Goal: Task Accomplishment & Management: Complete application form

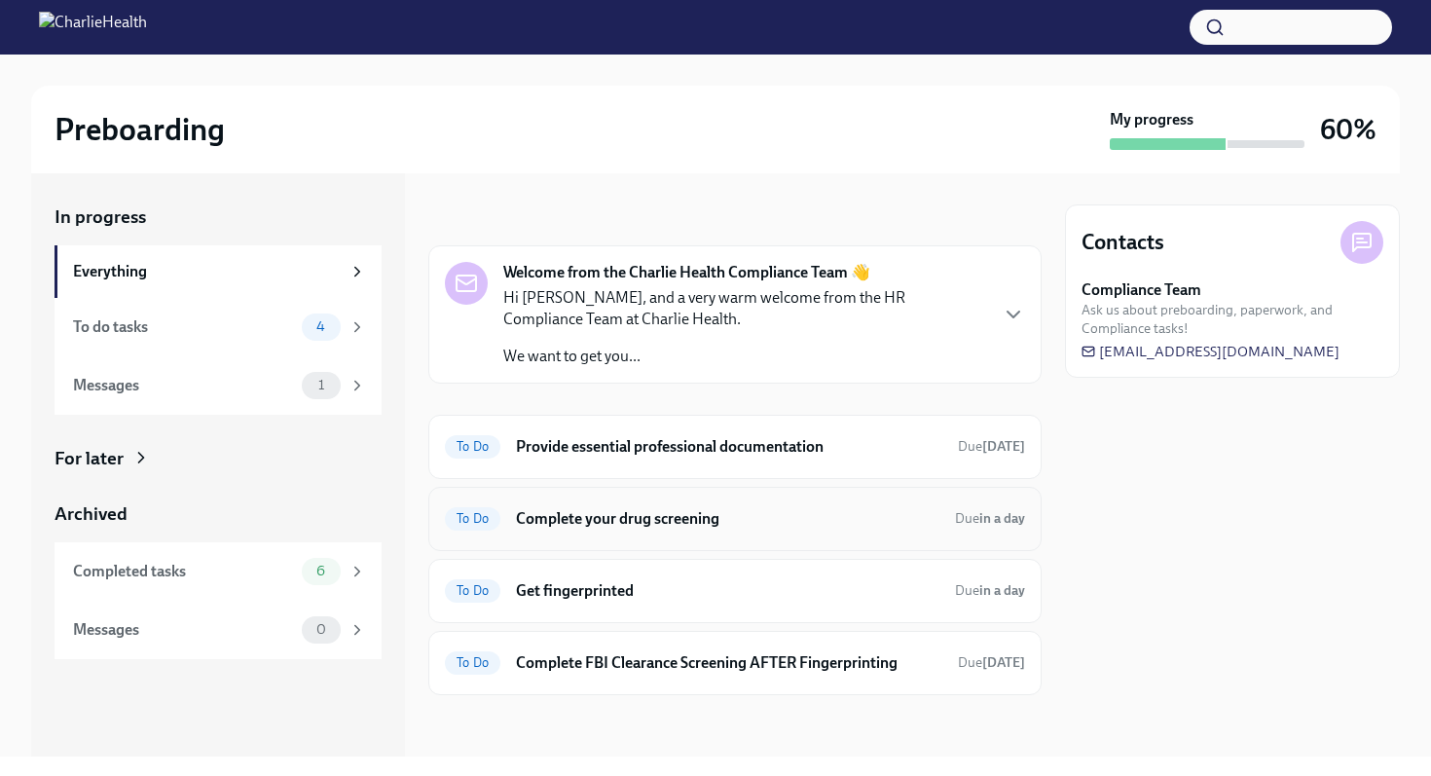
click at [628, 517] on h6 "Complete your drug screening" at bounding box center [727, 518] width 423 height 21
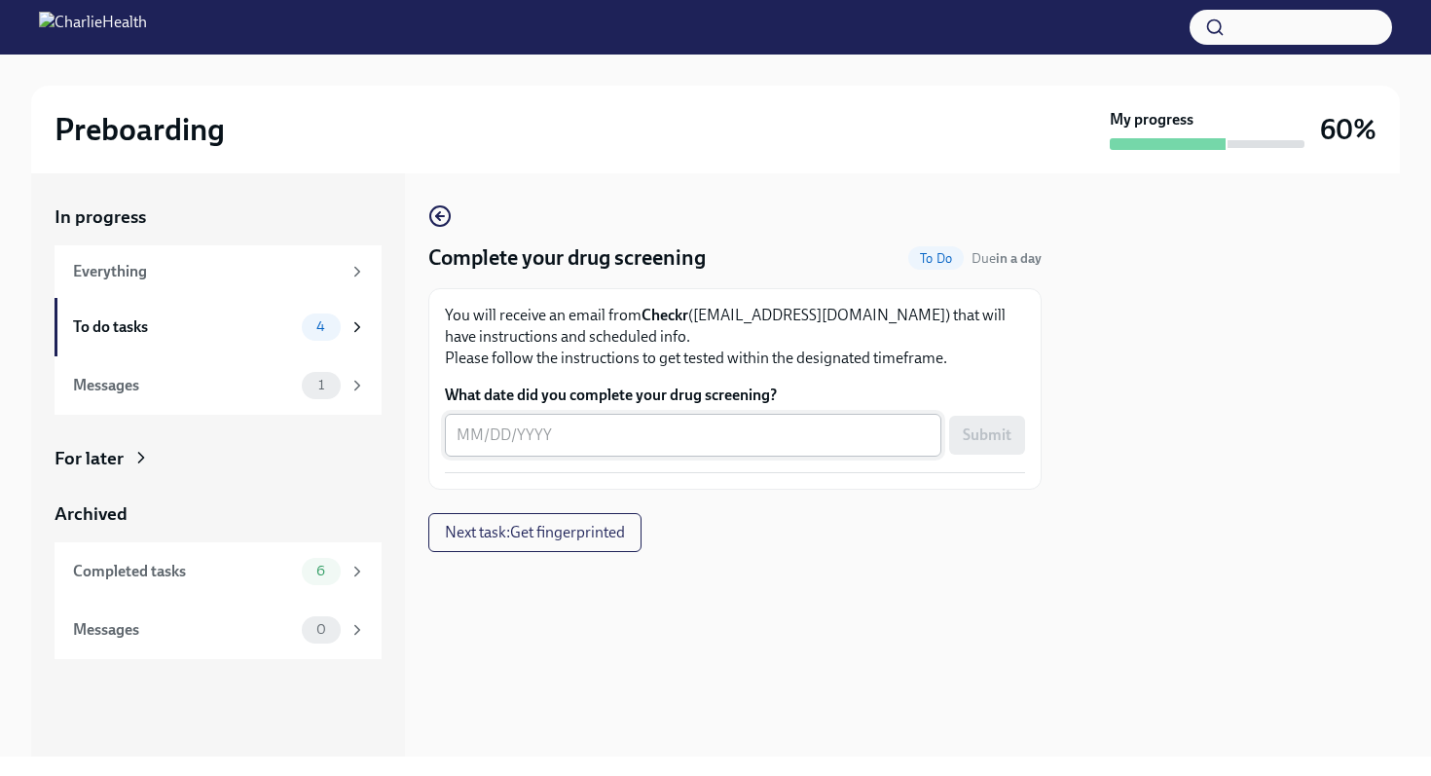
click at [499, 436] on textarea "What date did you complete your drug screening?" at bounding box center [692, 434] width 473 height 23
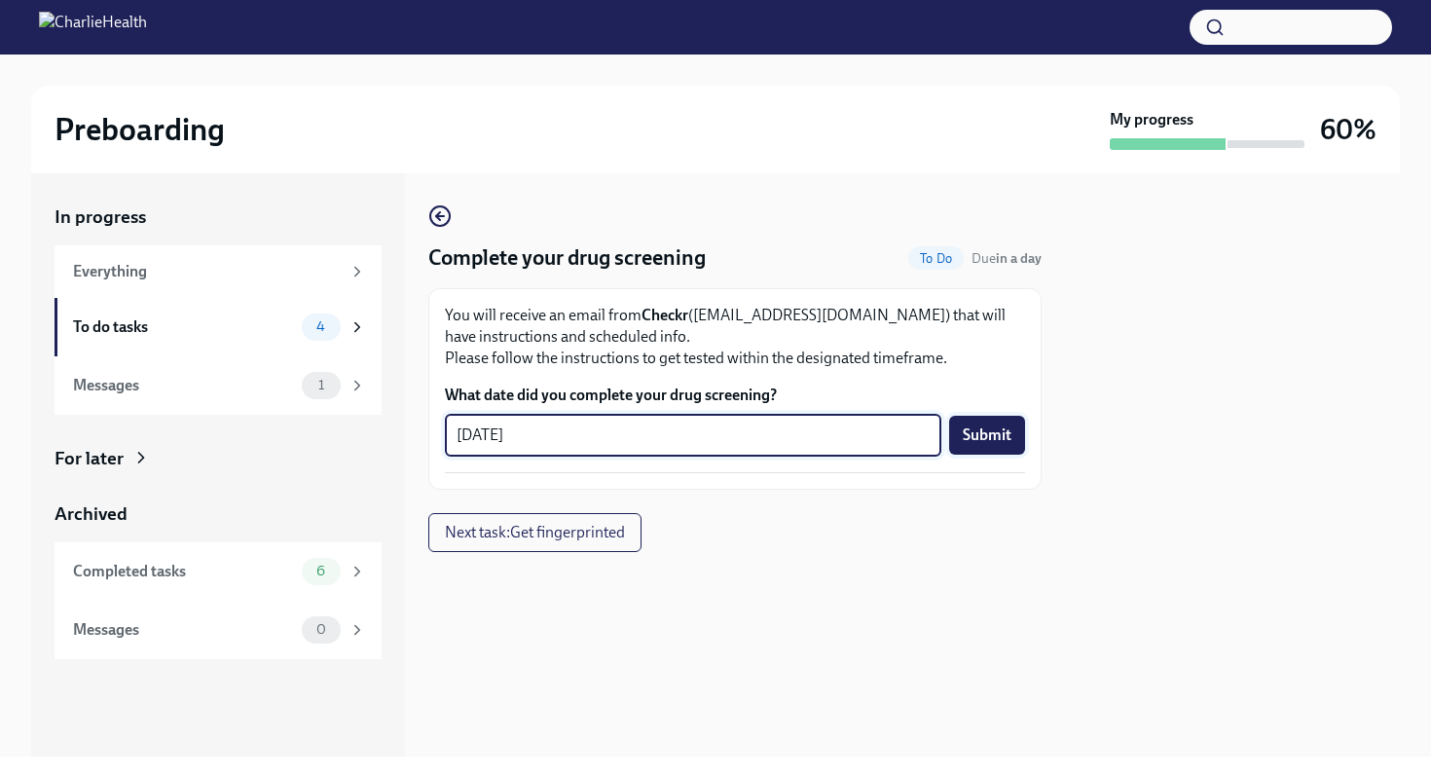
type textarea "09/23/2025"
click at [972, 438] on span "Submit" at bounding box center [986, 434] width 49 height 19
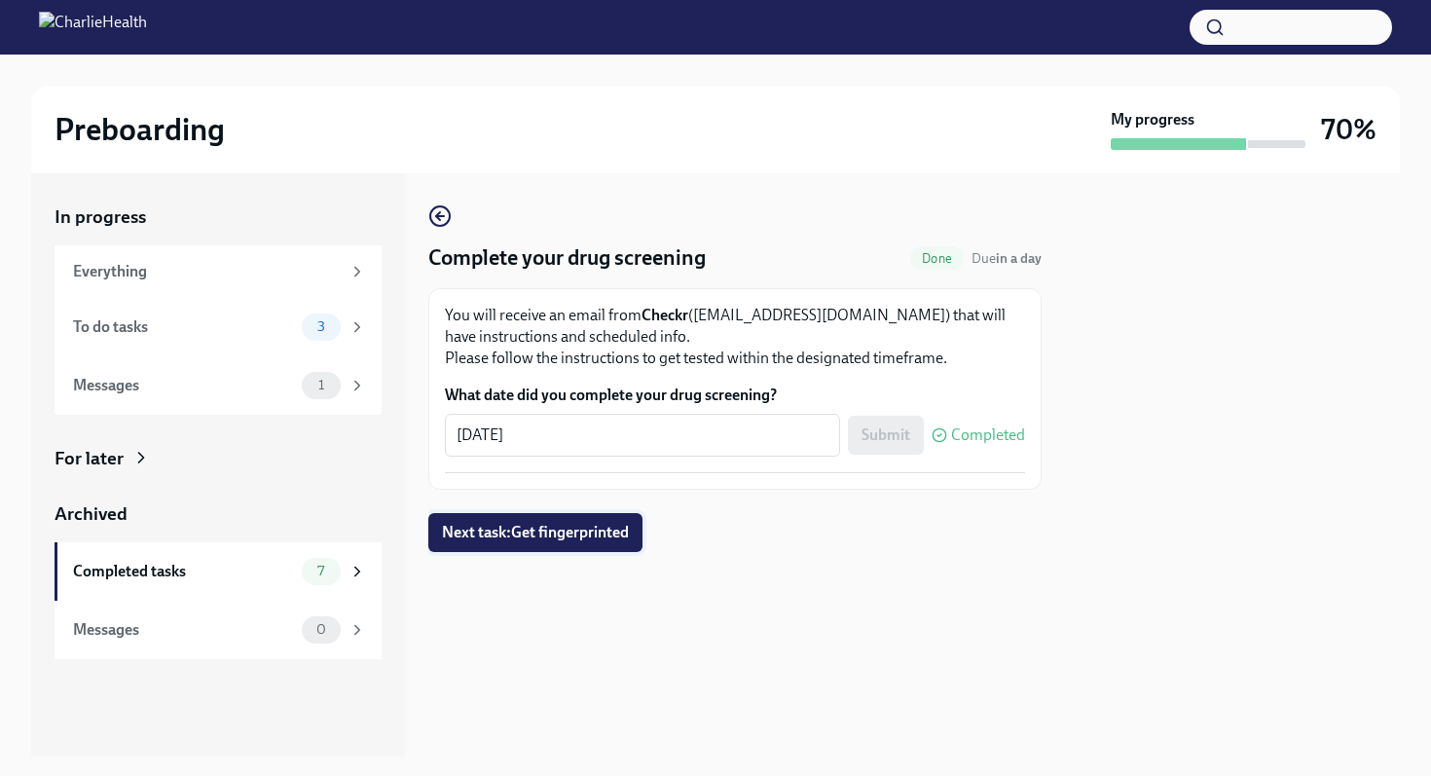
click at [546, 538] on span "Next task : Get fingerprinted" at bounding box center [535, 532] width 187 height 19
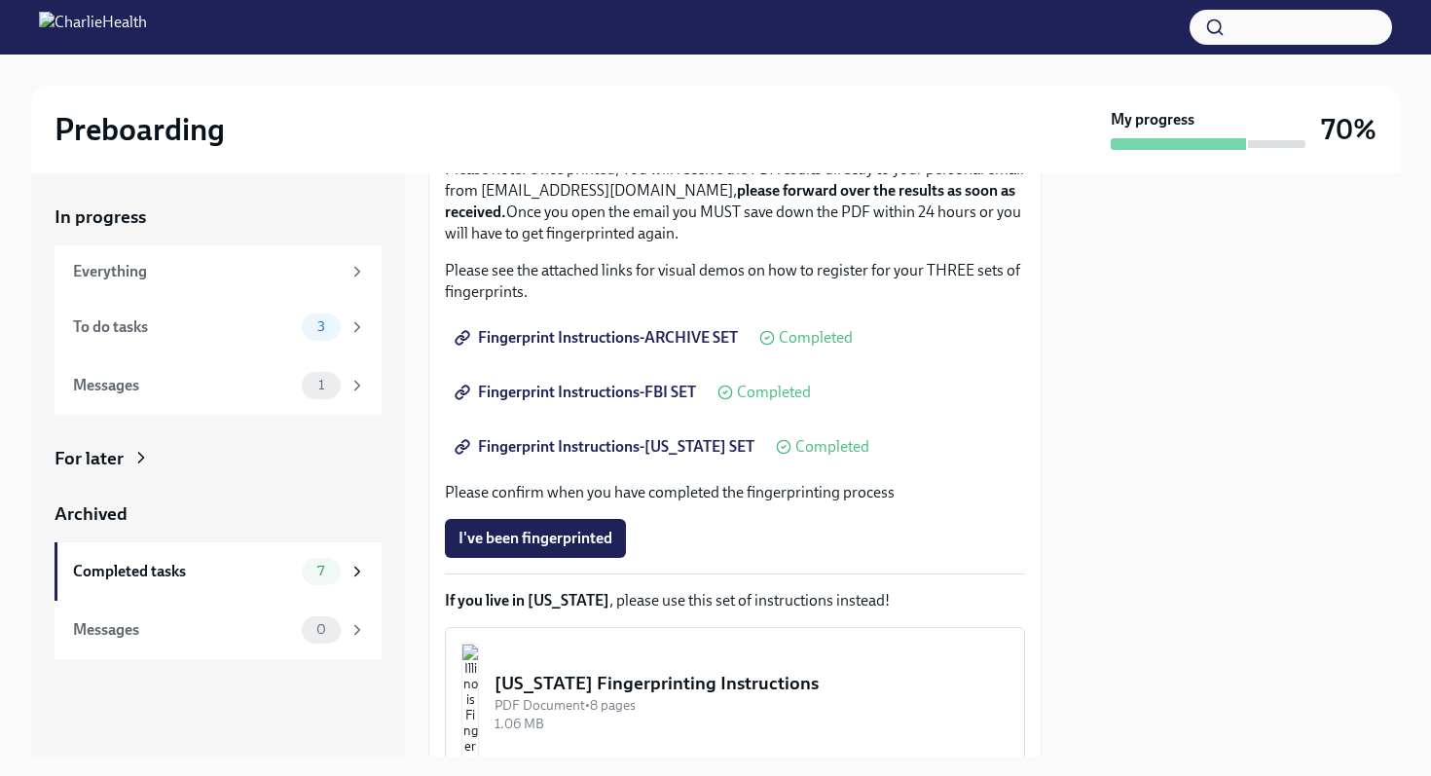
scroll to position [265, 0]
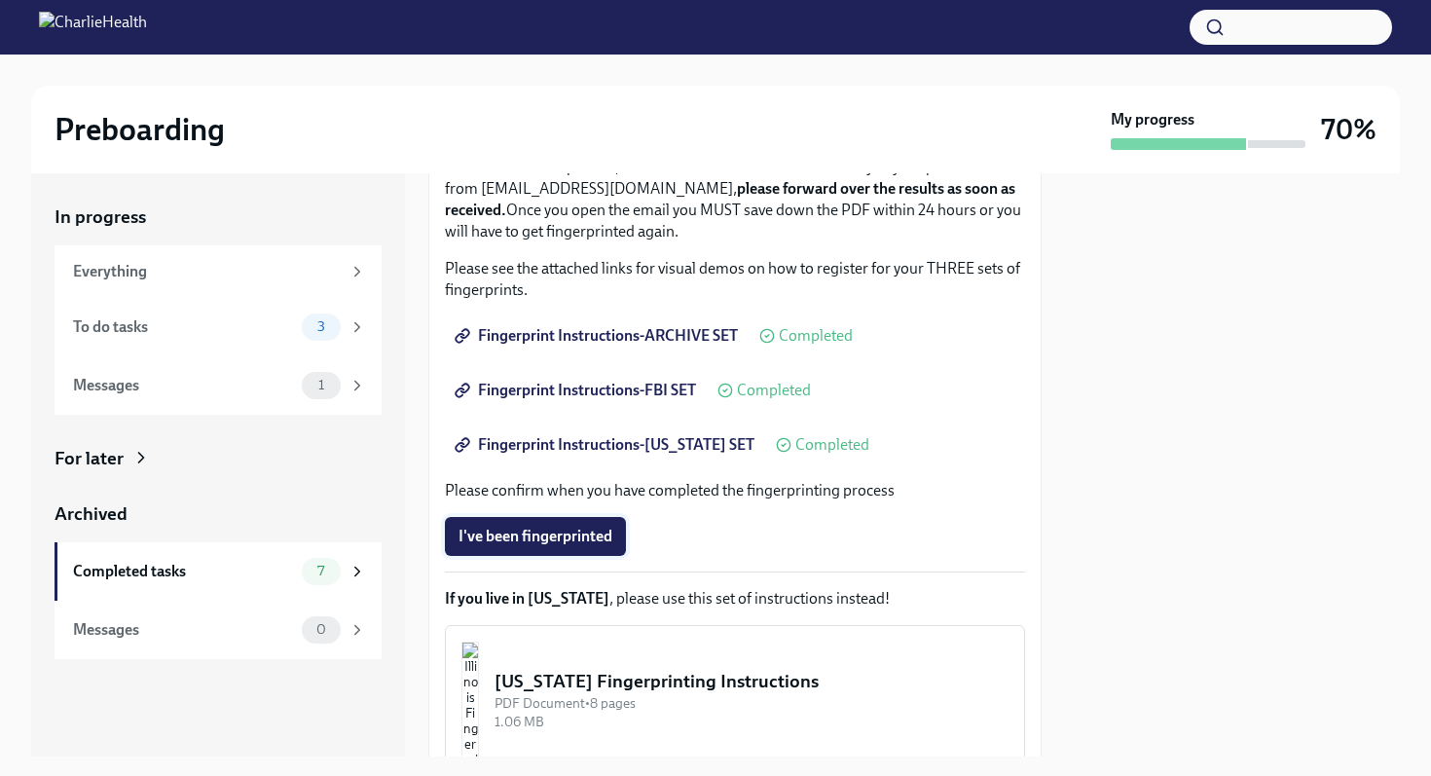
click at [565, 529] on span "I've been fingerprinted" at bounding box center [535, 535] width 154 height 19
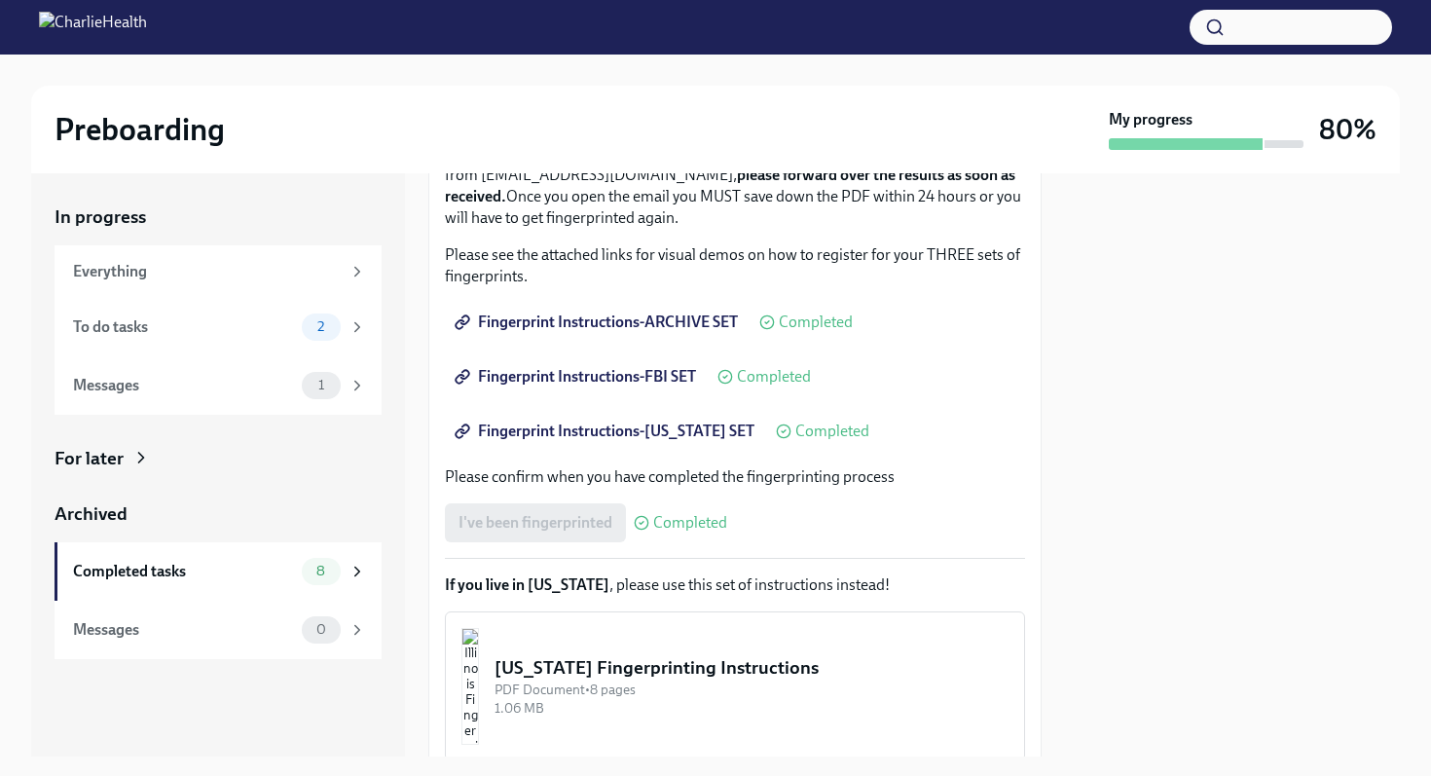
scroll to position [424, 0]
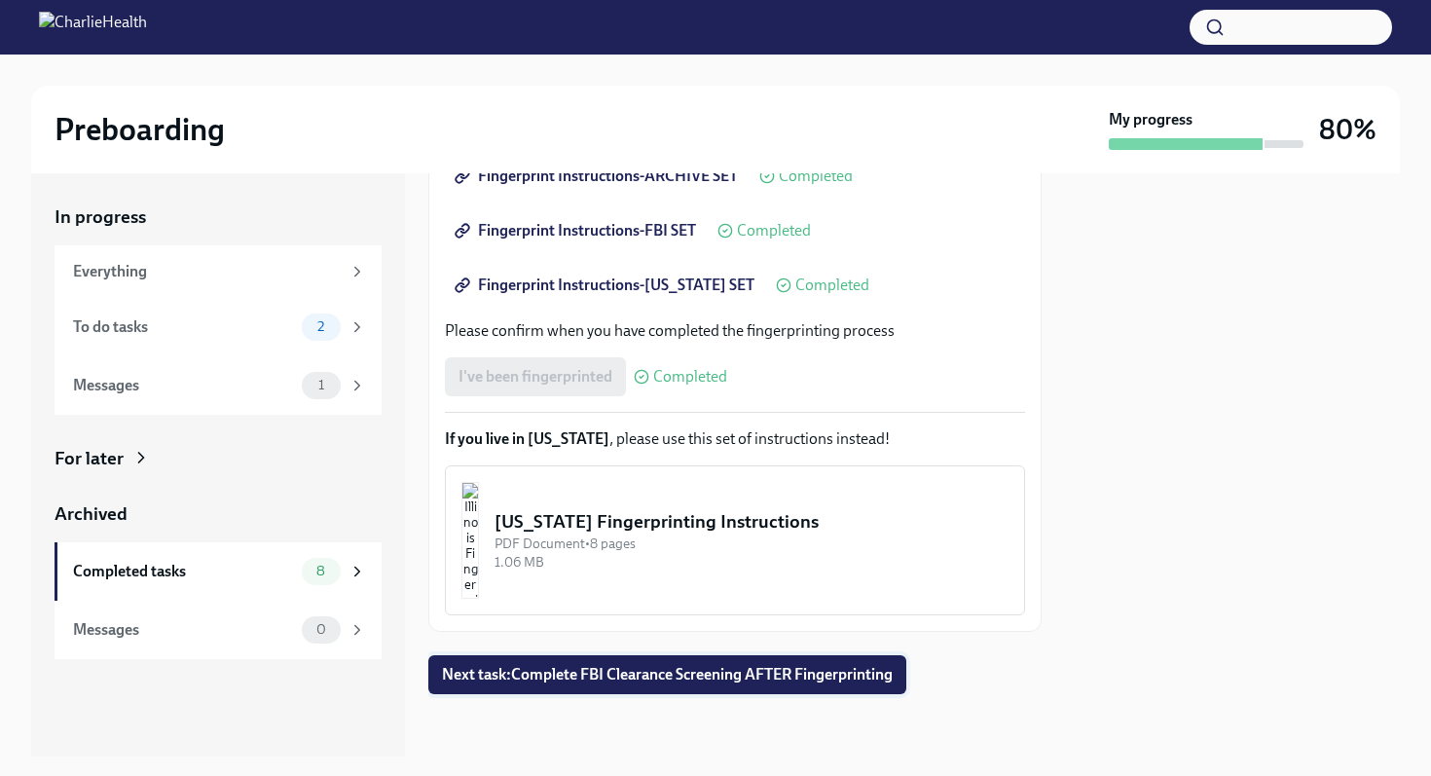
click at [694, 676] on span "Next task : Complete FBI Clearance Screening AFTER Fingerprinting" at bounding box center [667, 674] width 451 height 19
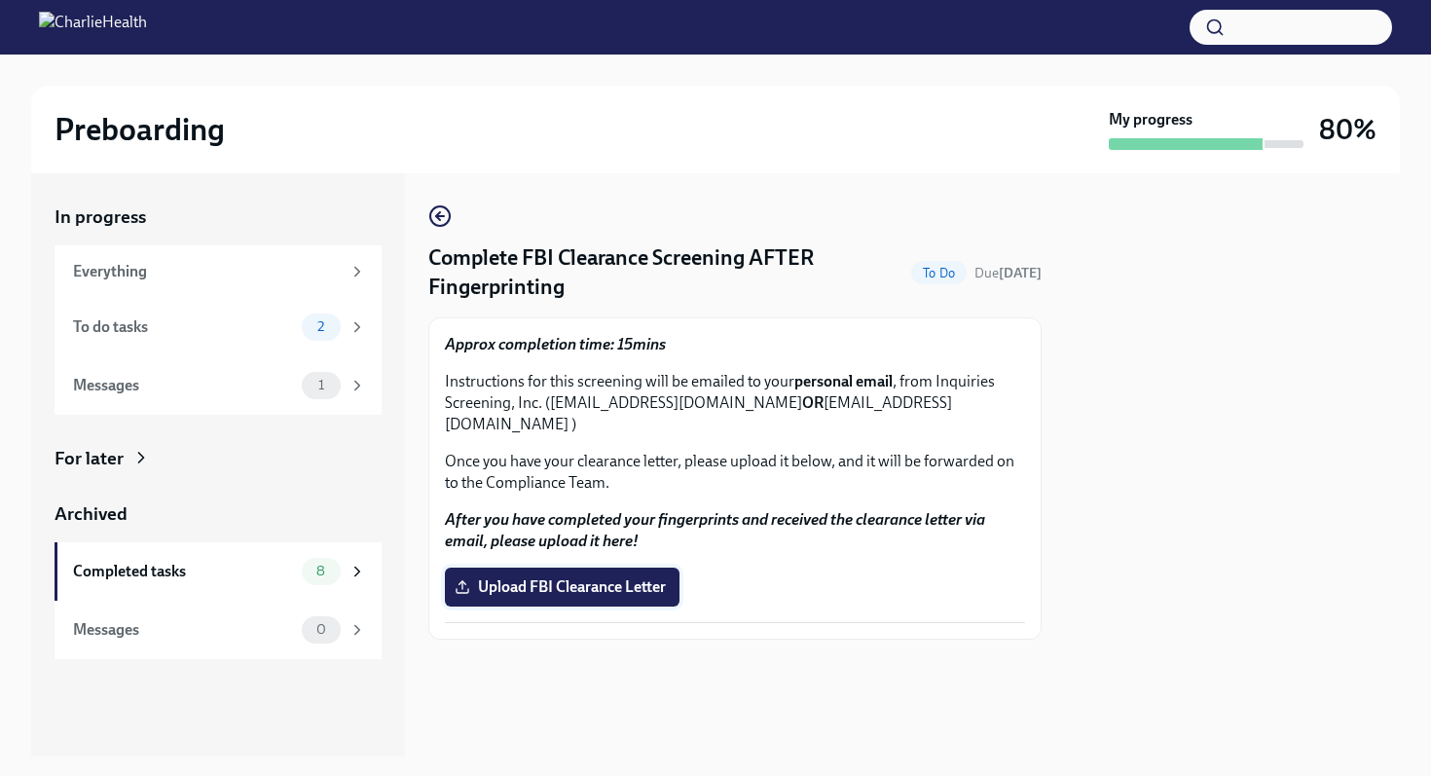
click at [621, 577] on span "Upload FBI Clearance Letter" at bounding box center [561, 586] width 207 height 19
click at [0, 0] on input "Upload FBI Clearance Letter" at bounding box center [0, 0] width 0 height 0
click at [778, 175] on div "Complete FBI Clearance Screening AFTER Fingerprinting Done Due in 4 days Approx…" at bounding box center [734, 464] width 613 height 583
click at [199, 317] on div "To do tasks" at bounding box center [183, 326] width 221 height 21
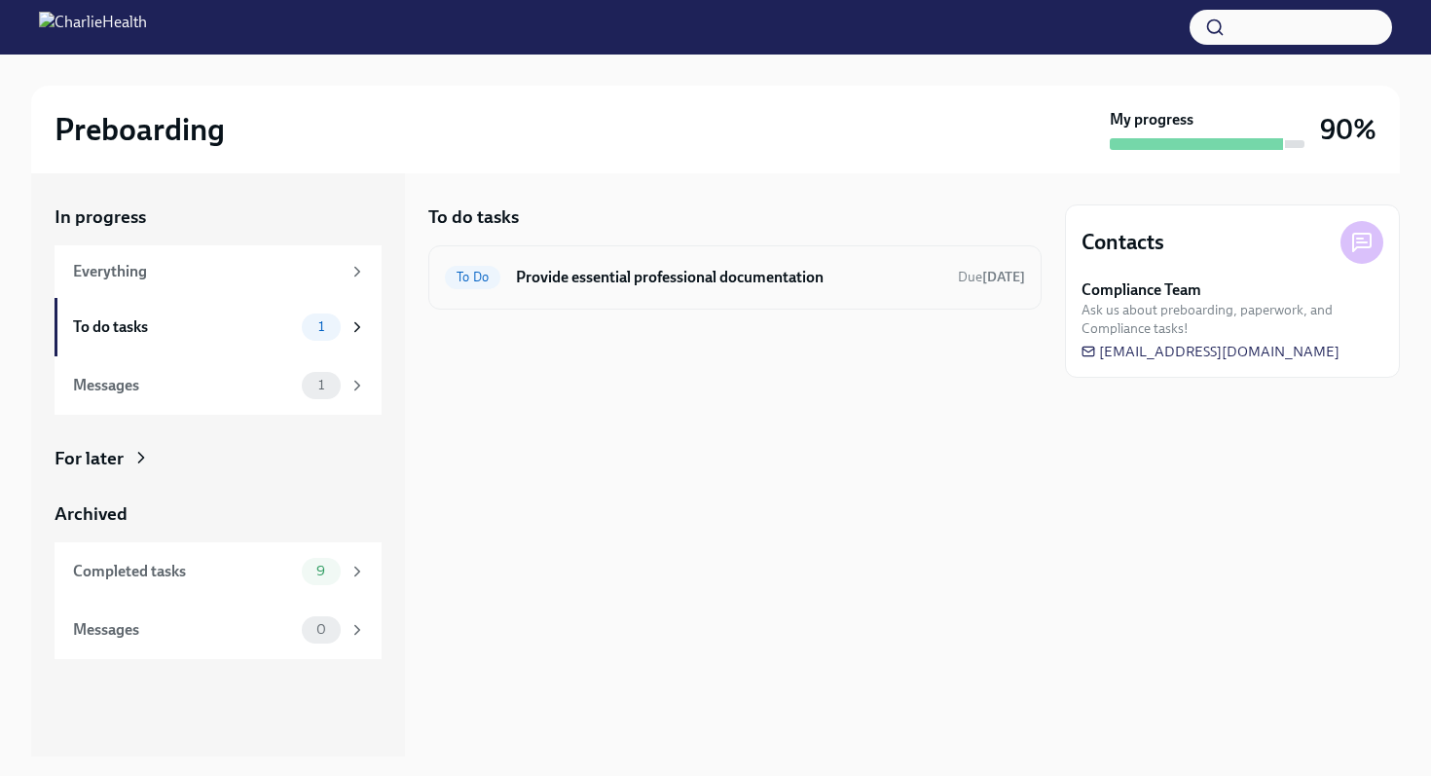
click at [688, 281] on h6 "Provide essential professional documentation" at bounding box center [729, 277] width 426 height 21
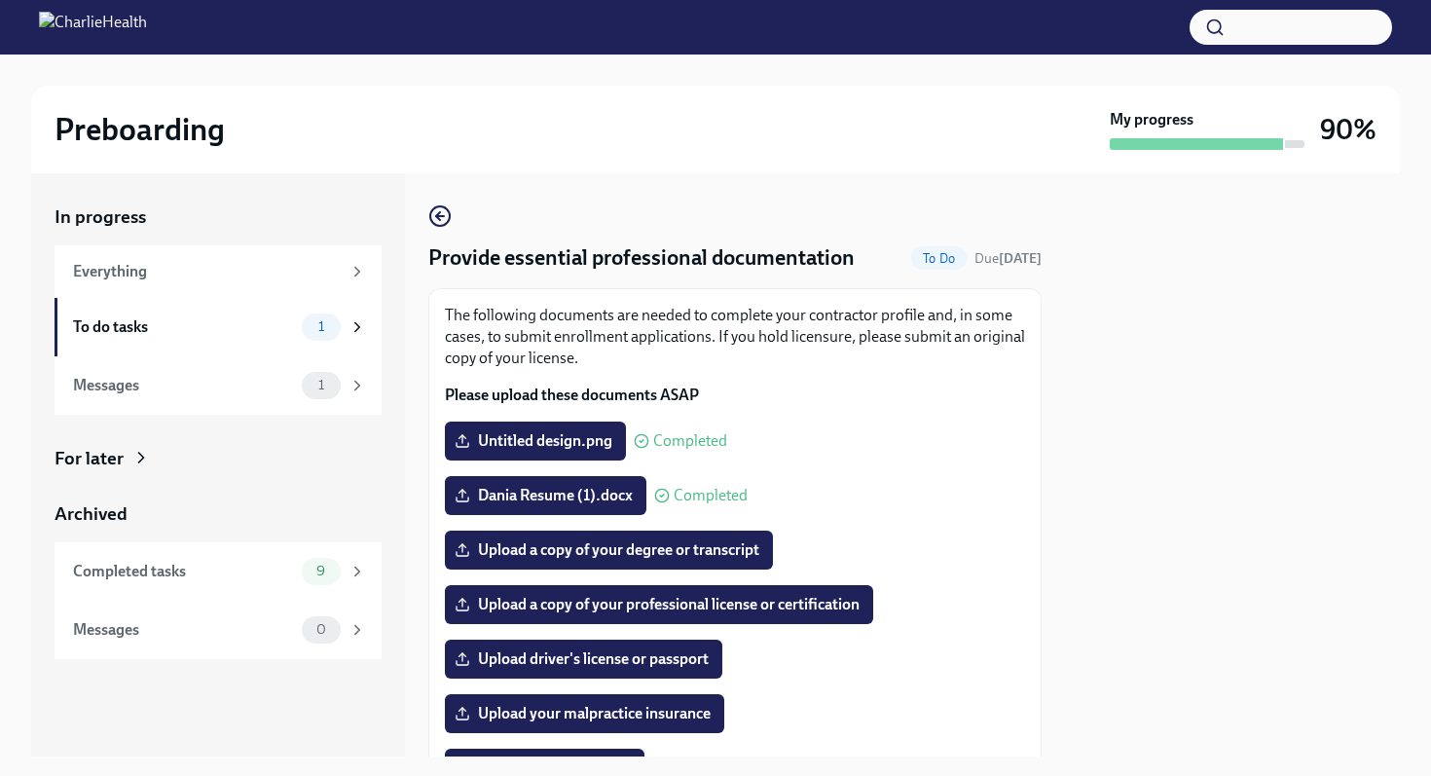
scroll to position [272, 0]
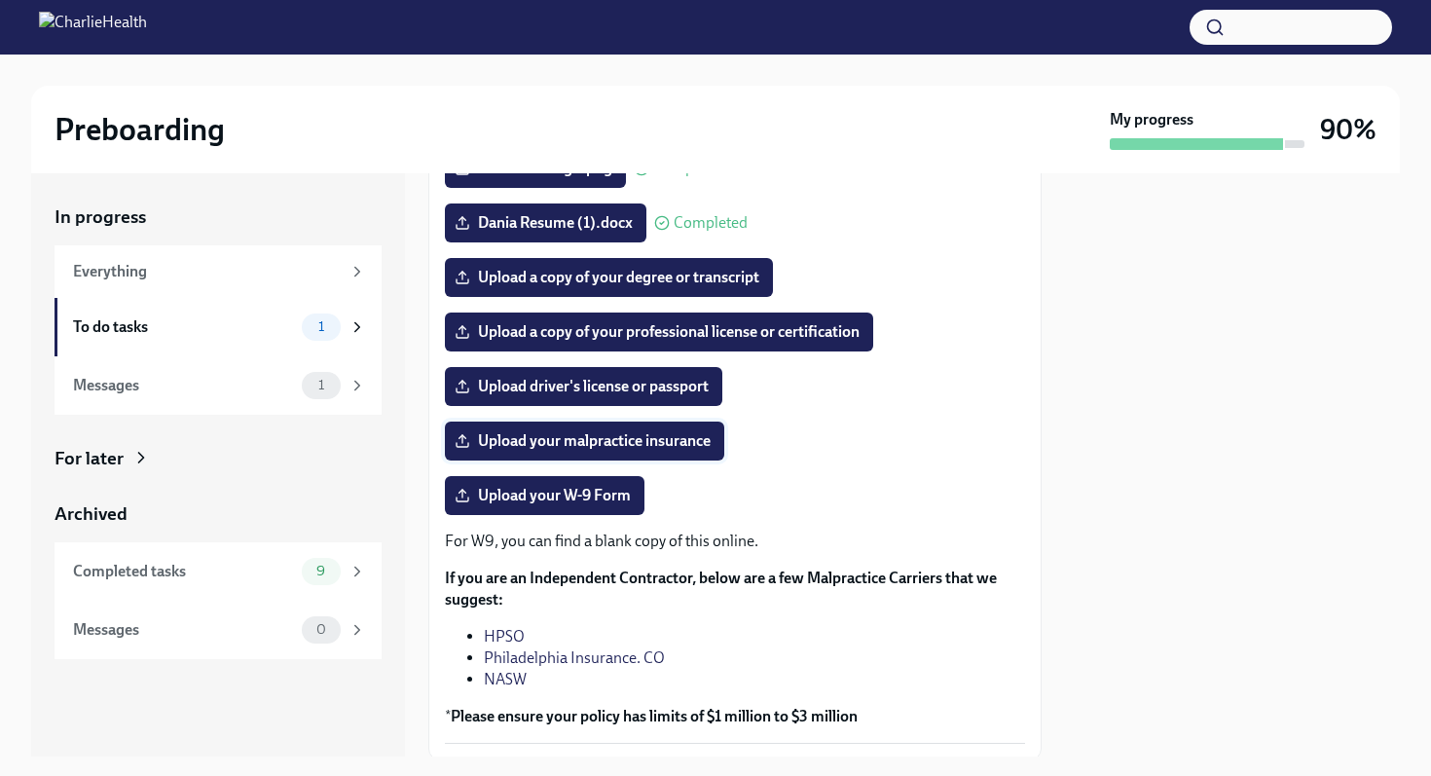
click at [650, 445] on span "Upload your malpractice insurance" at bounding box center [584, 440] width 252 height 19
click at [0, 0] on input "Upload your malpractice insurance" at bounding box center [0, 0] width 0 height 0
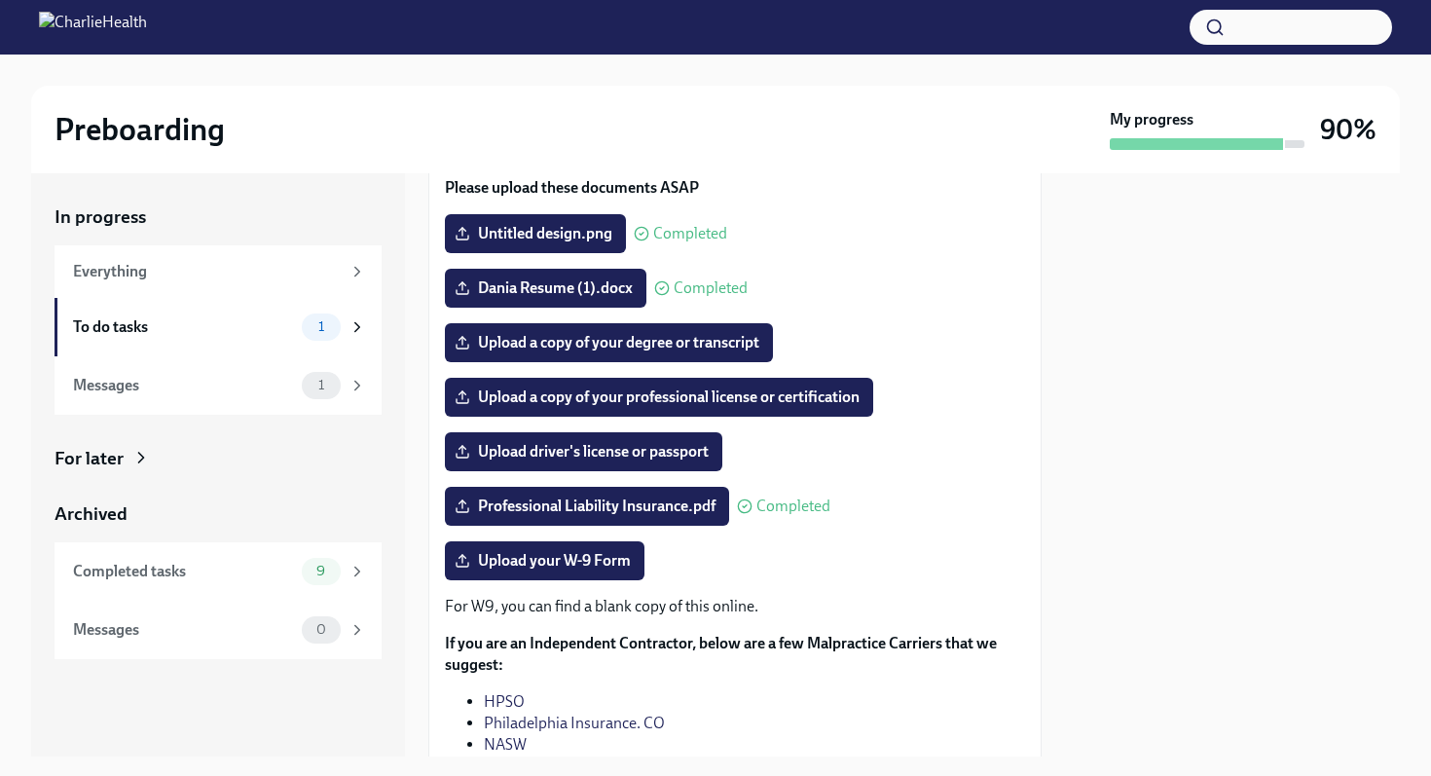
scroll to position [206, 0]
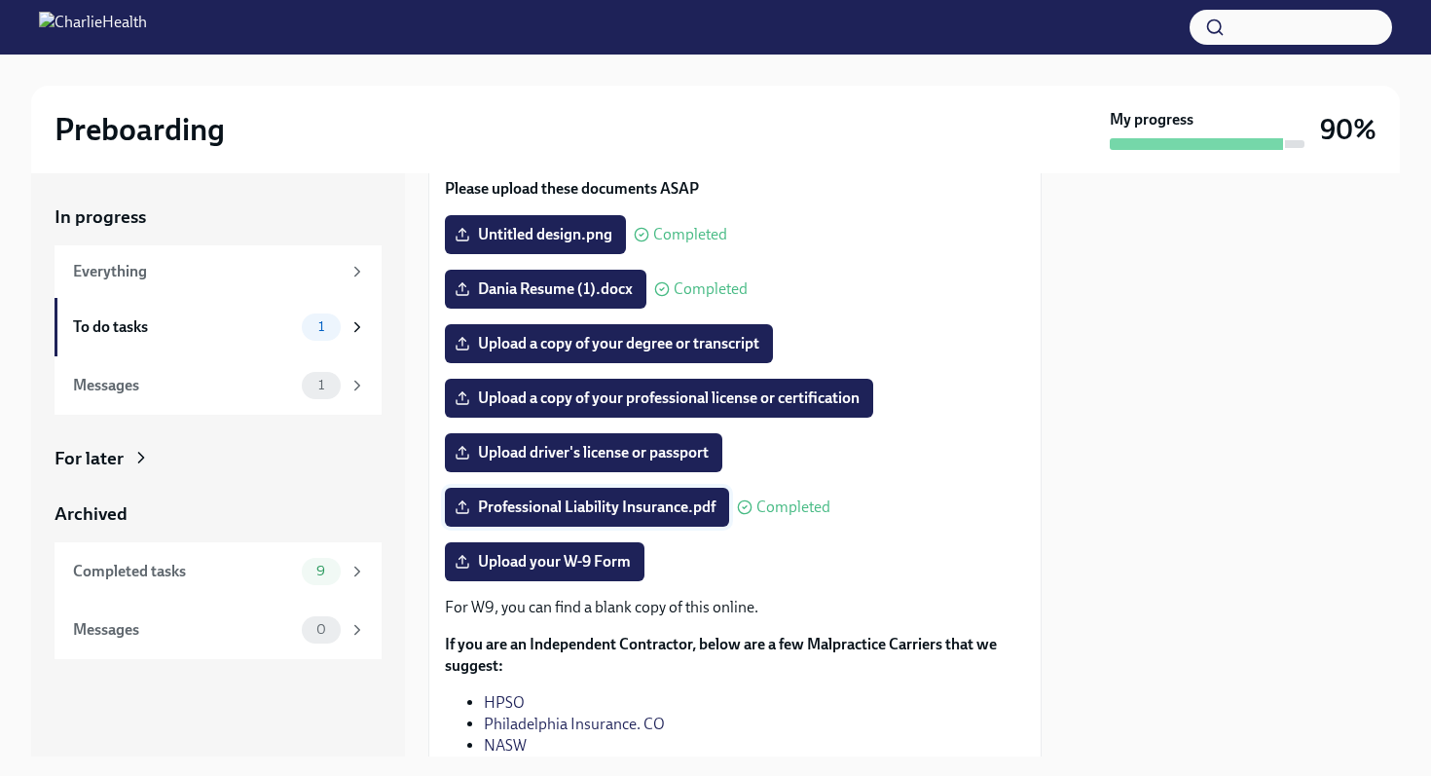
click at [464, 513] on icon at bounding box center [462, 511] width 12 height 4
click at [0, 0] on input "Professional Liability Insurance.pdf" at bounding box center [0, 0] width 0 height 0
click at [666, 459] on span "Upload driver's license or passport" at bounding box center [583, 452] width 250 height 19
click at [0, 0] on input "Upload driver's license or passport" at bounding box center [0, 0] width 0 height 0
click at [743, 345] on span "Upload a copy of your degree or transcript" at bounding box center [608, 343] width 301 height 19
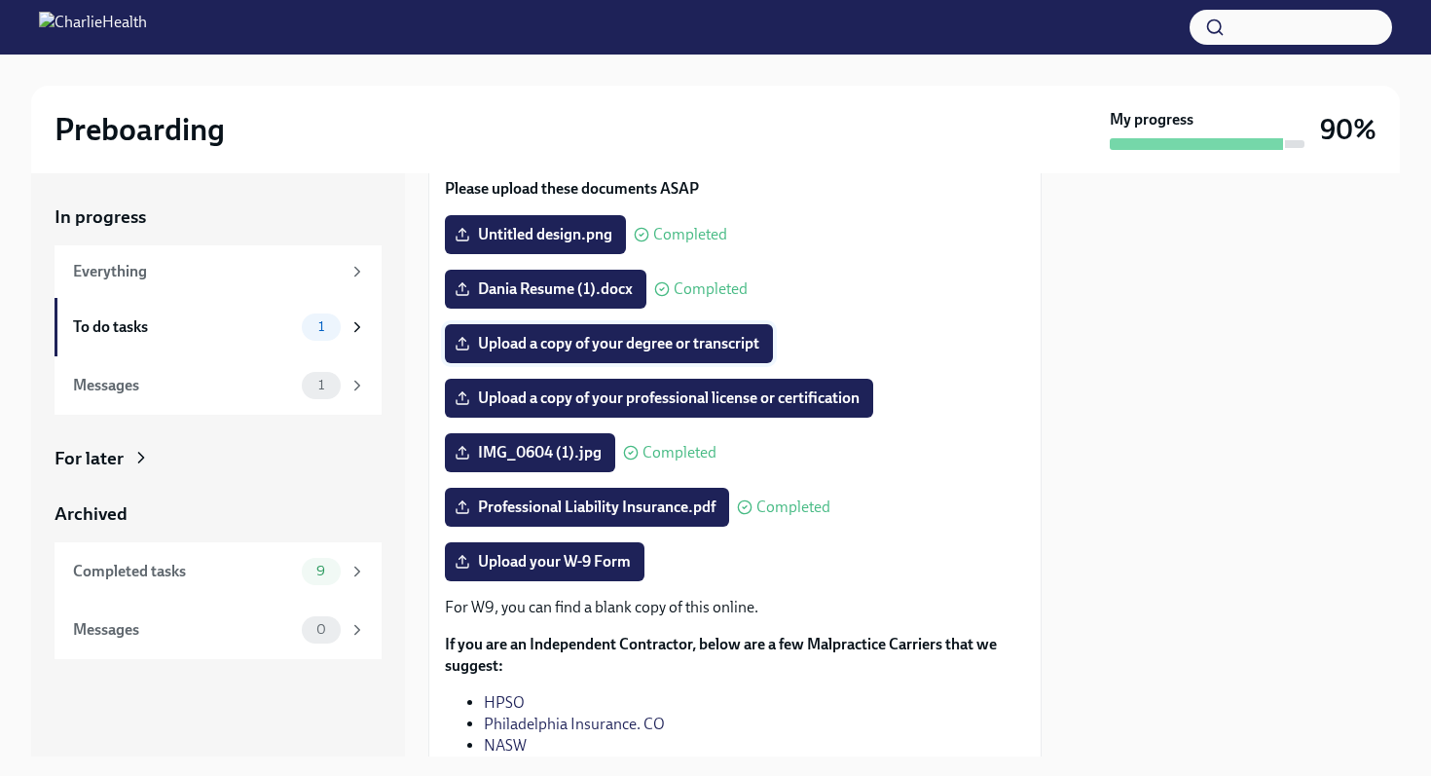
click at [0, 0] on input "Upload a copy of your degree or transcript" at bounding box center [0, 0] width 0 height 0
click at [708, 400] on span "Upload a copy of your professional license or certification" at bounding box center [658, 397] width 401 height 19
click at [0, 0] on input "Upload a copy of your professional license or certification" at bounding box center [0, 0] width 0 height 0
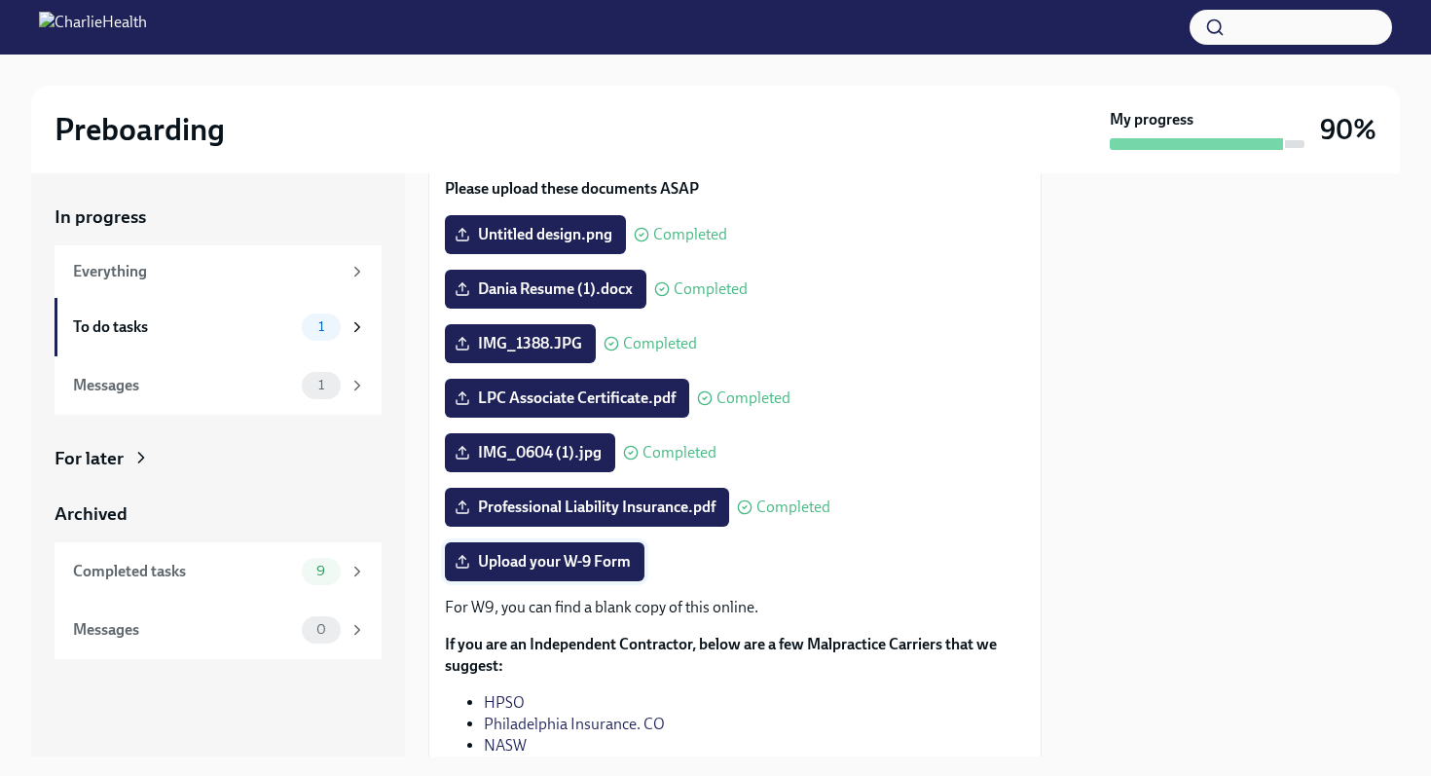
click at [583, 564] on span "Upload your W-9 Form" at bounding box center [544, 561] width 172 height 19
click at [0, 0] on input "Upload your W-9 Form" at bounding box center [0, 0] width 0 height 0
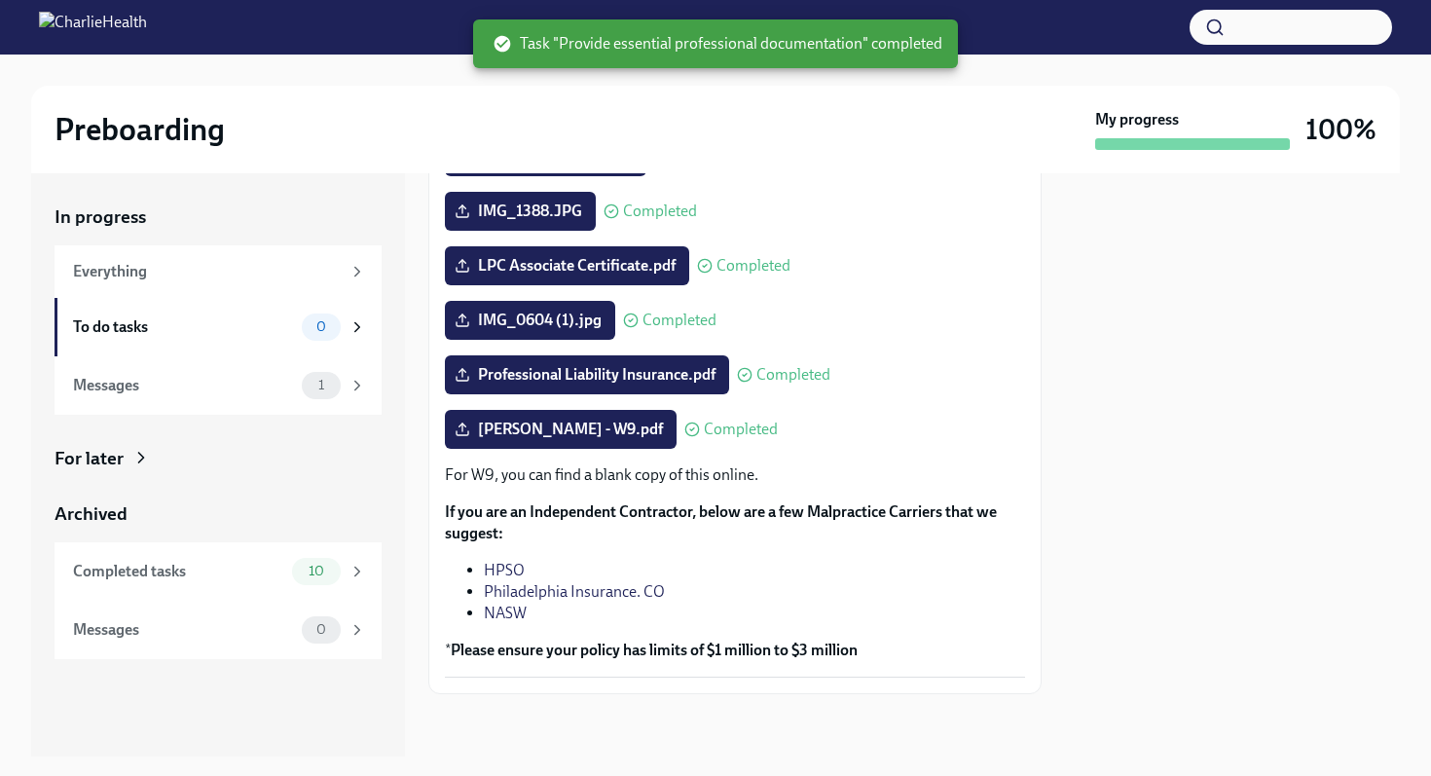
scroll to position [339, 0]
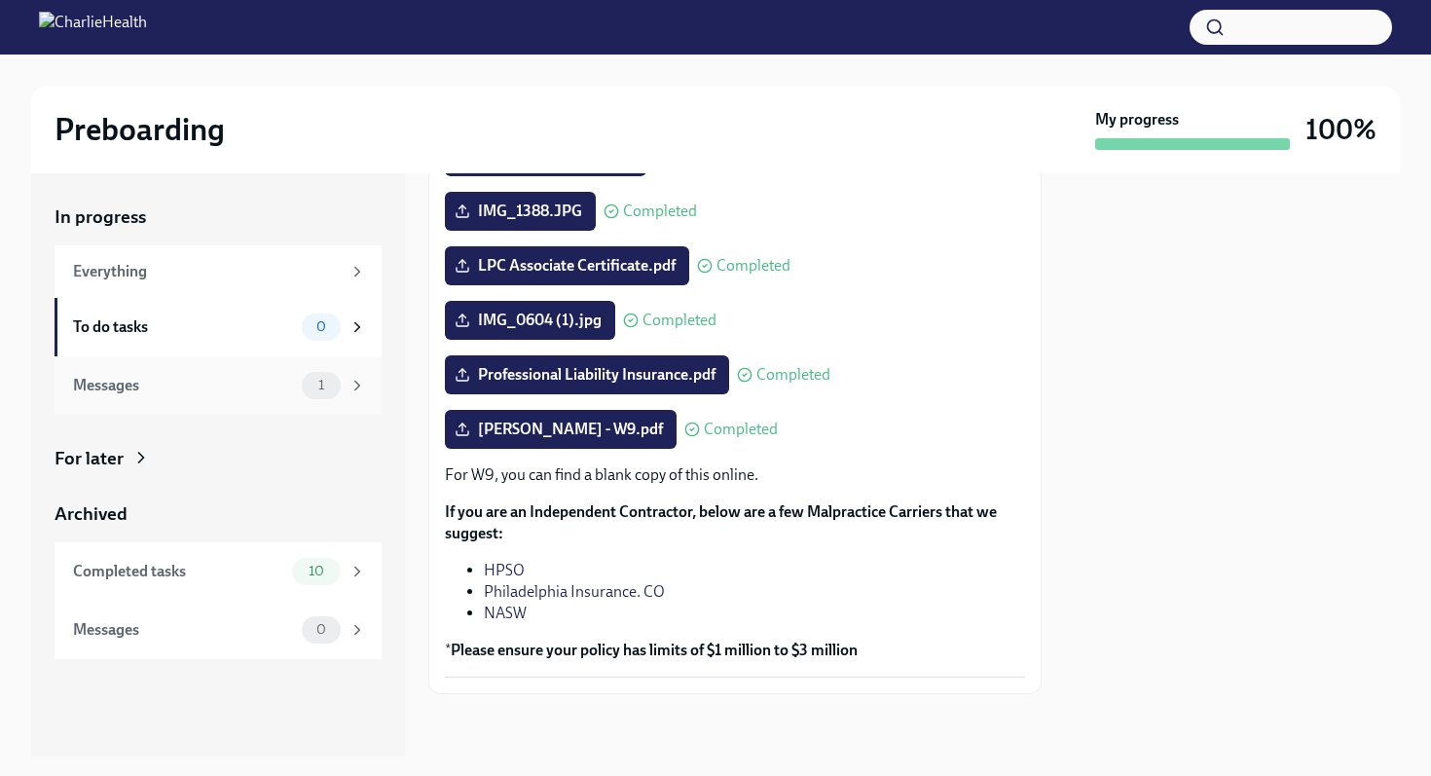
click at [259, 381] on div "Messages" at bounding box center [183, 385] width 221 height 21
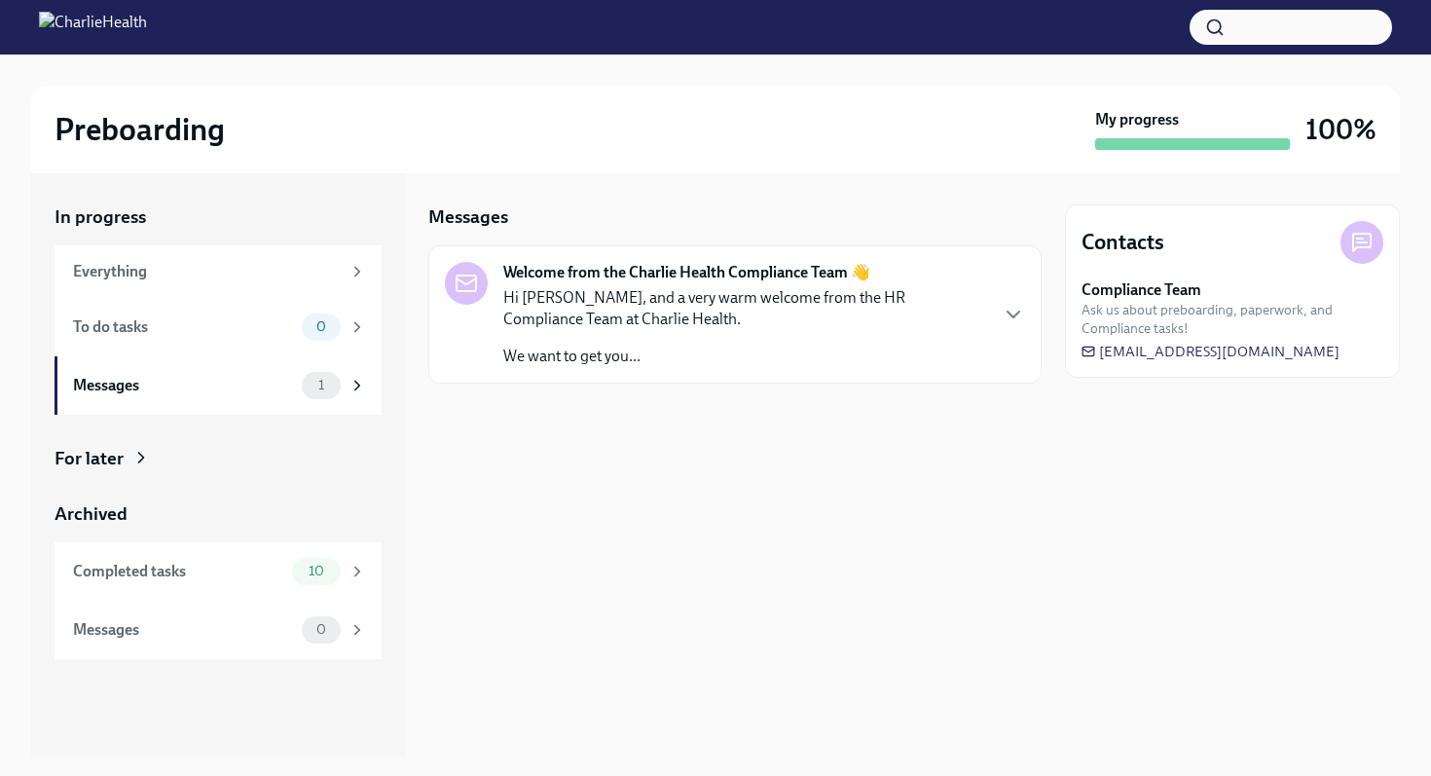
click at [635, 326] on p "Hi [PERSON_NAME], and a very warm welcome from the HR Compliance Team at Charli…" at bounding box center [744, 308] width 483 height 43
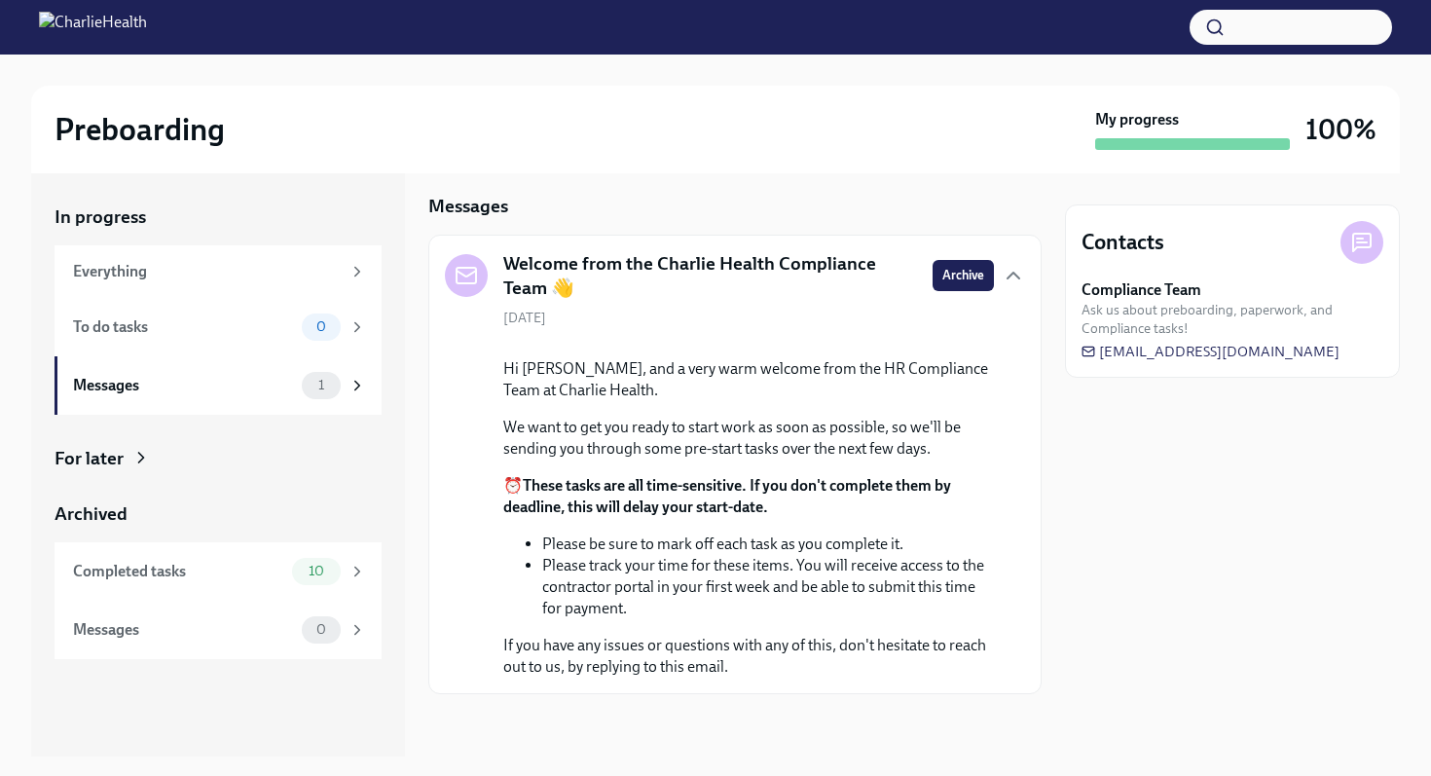
scroll to position [147, 0]
